Goal: Find specific page/section: Find specific page/section

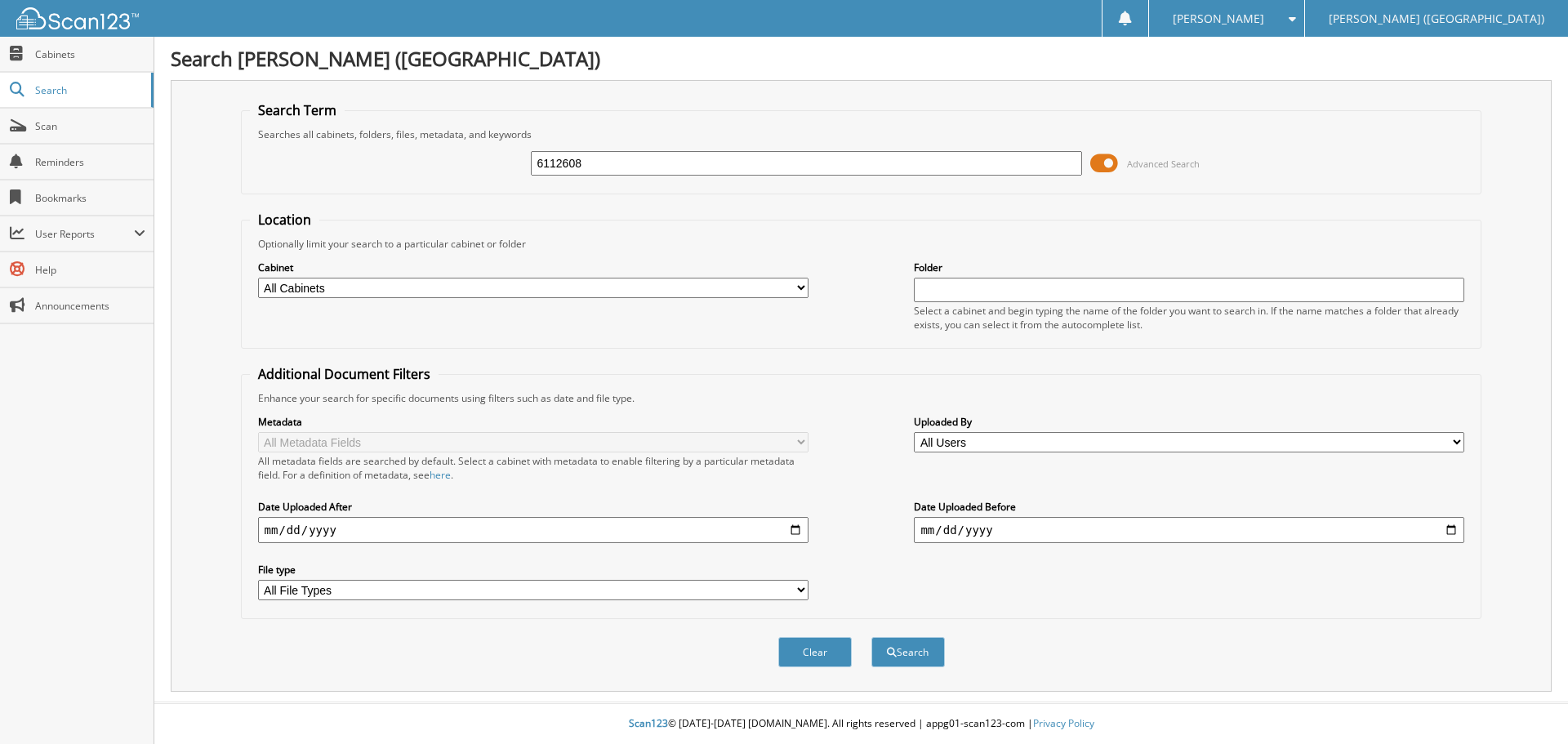
type input "6112608"
click at [871, 637] on button "Search" at bounding box center [908, 652] width 74 height 31
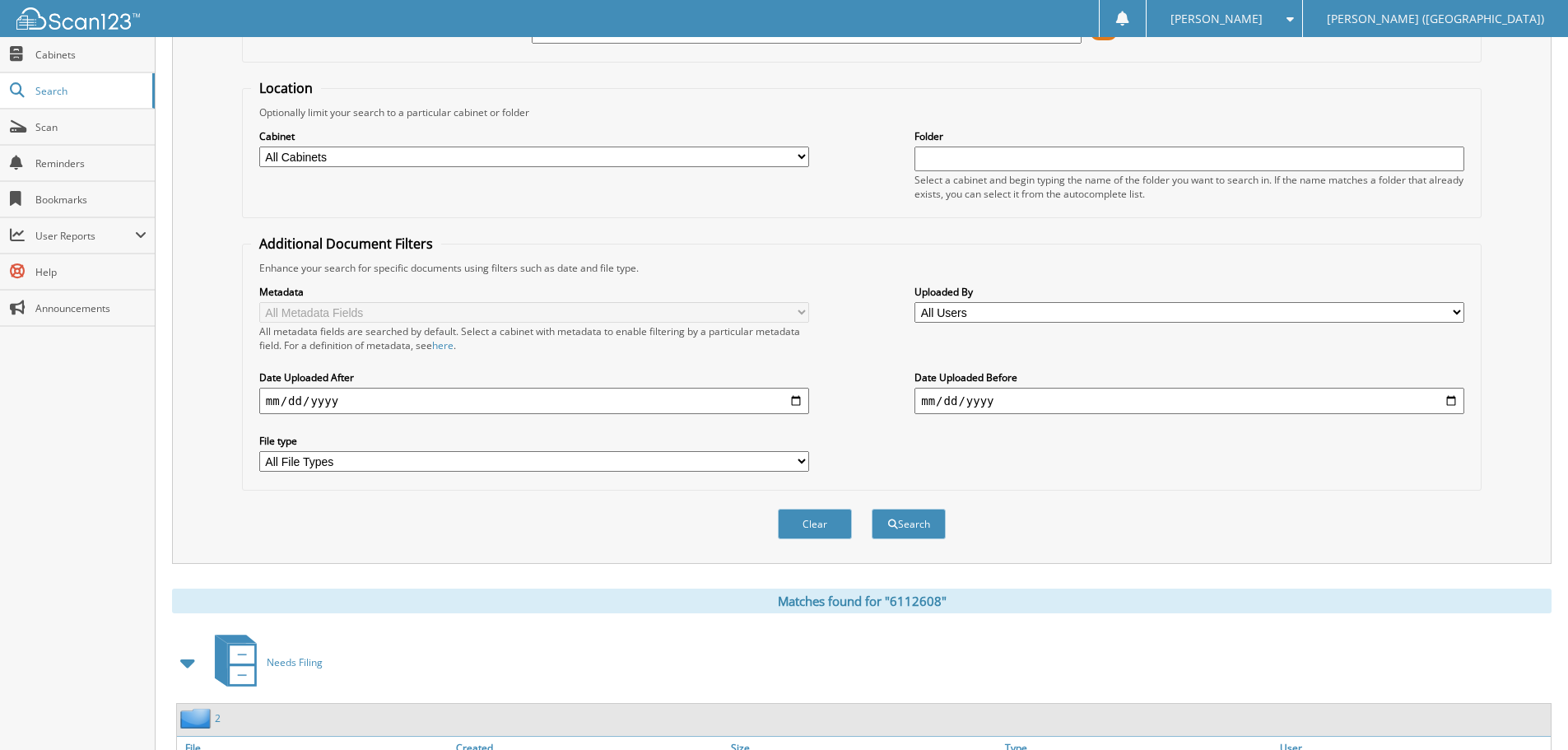
scroll to position [235, 0]
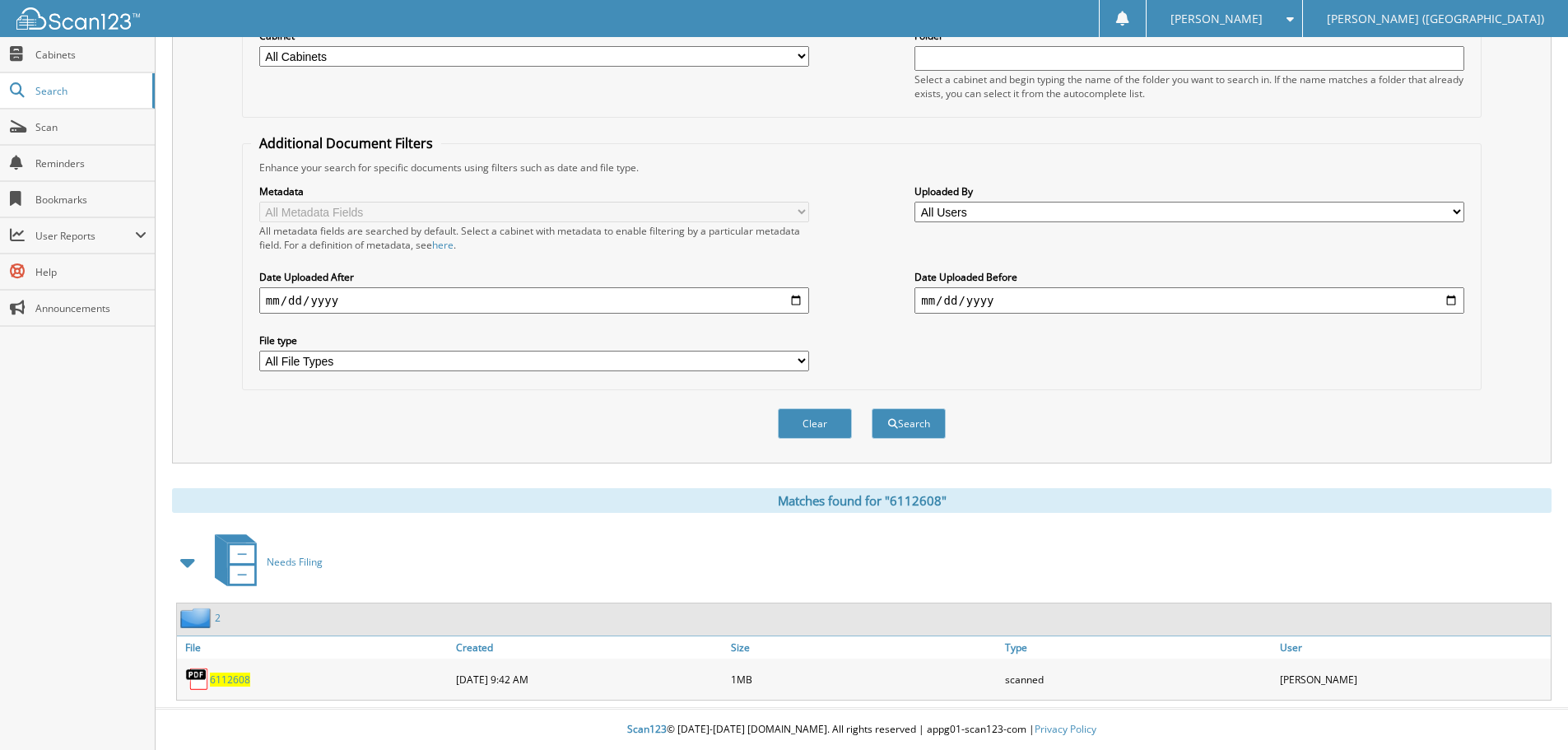
click at [236, 682] on span "6112608" at bounding box center [230, 679] width 40 height 14
